Goal: Find specific page/section: Find specific page/section

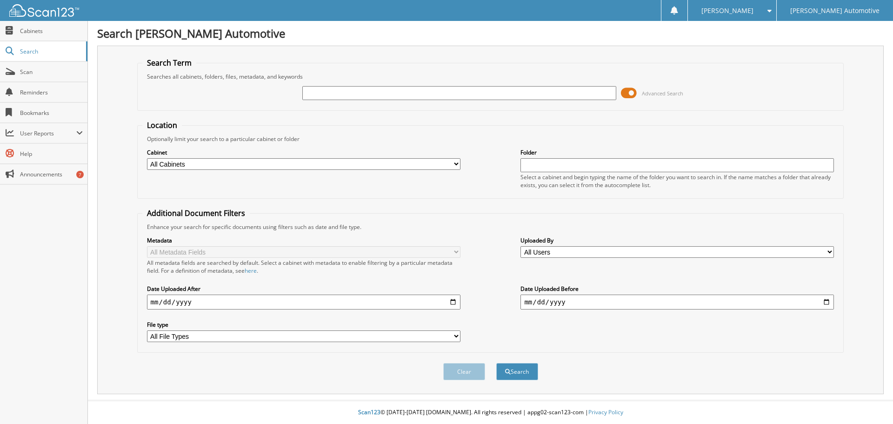
click at [476, 97] on input "text" at bounding box center [459, 93] width 314 height 14
type input "25785"
click at [496, 363] on button "Search" at bounding box center [517, 371] width 42 height 17
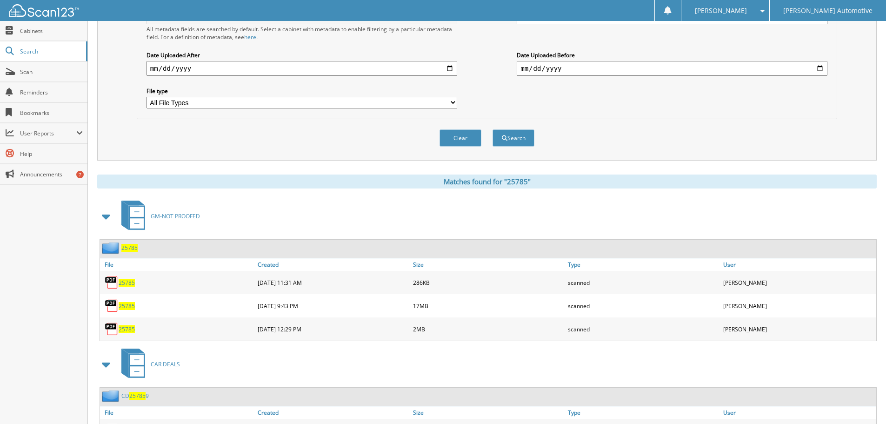
scroll to position [279, 0]
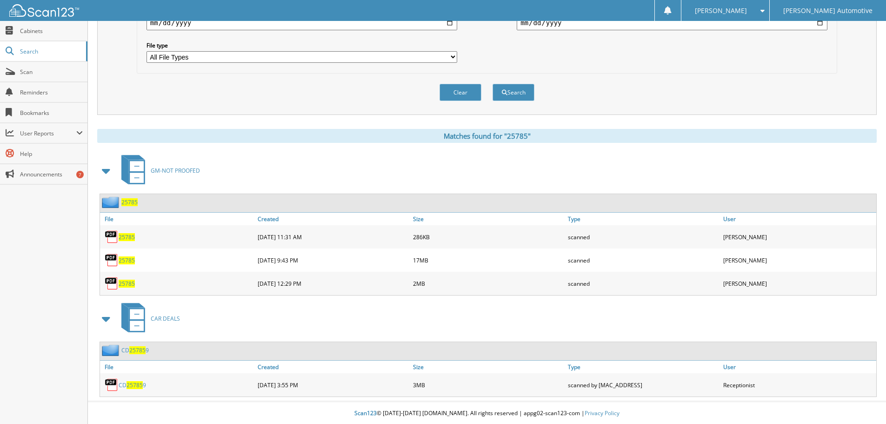
click at [125, 259] on span "25785" at bounding box center [127, 260] width 16 height 8
click at [123, 259] on span "25785" at bounding box center [127, 260] width 16 height 8
